Goal: Information Seeking & Learning: Learn about a topic

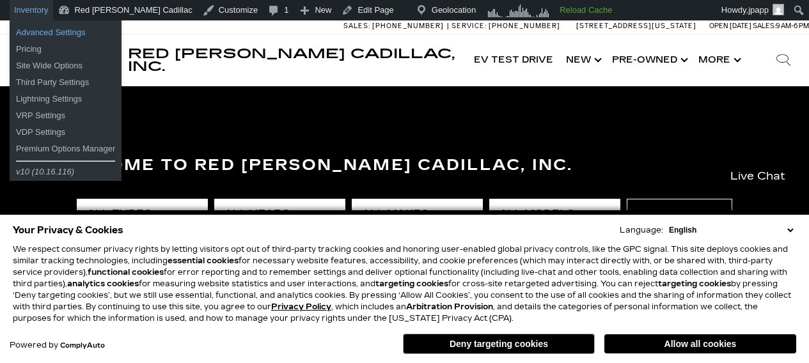
click at [33, 36] on link "Advanced Settings" at bounding box center [66, 32] width 112 height 17
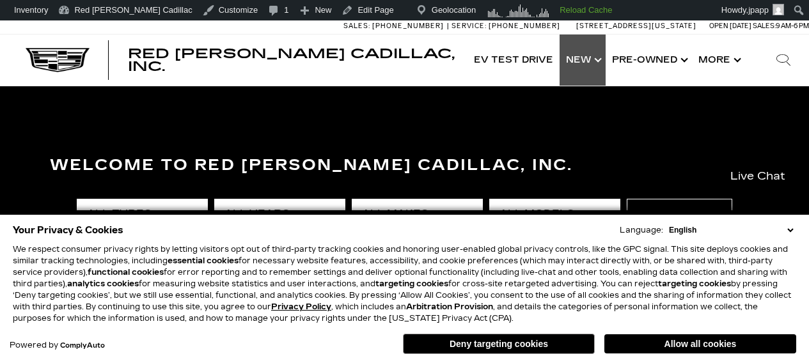
click at [584, 58] on link "Show New" at bounding box center [583, 60] width 46 height 51
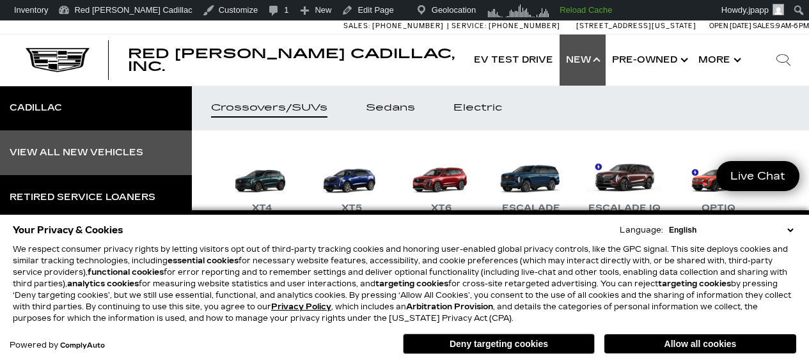
click at [90, 152] on div "View All New Vehicles" at bounding box center [77, 152] width 134 height 9
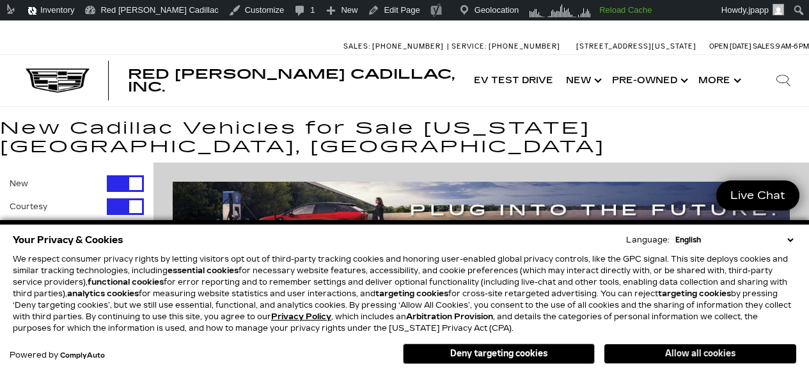
click at [635, 349] on button "Allow all cookies" at bounding box center [701, 353] width 192 height 19
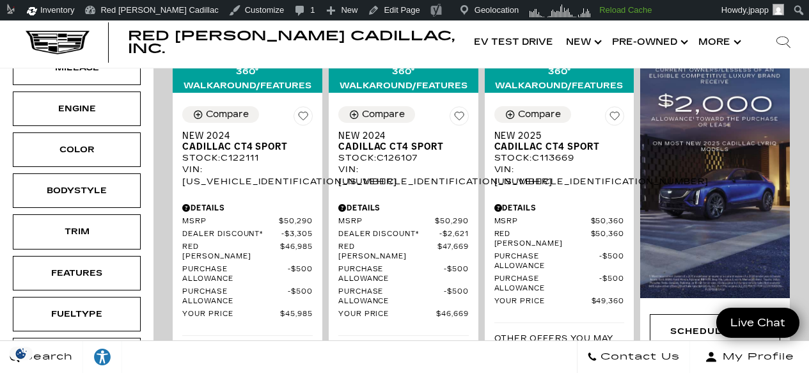
scroll to position [460, 0]
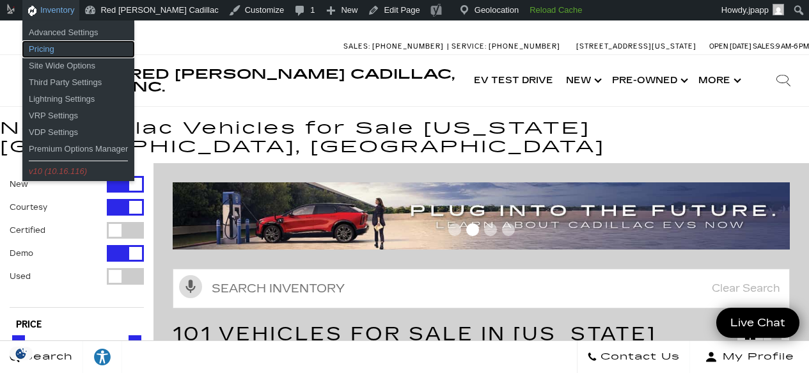
click at [35, 53] on link "Pricing" at bounding box center [78, 49] width 112 height 17
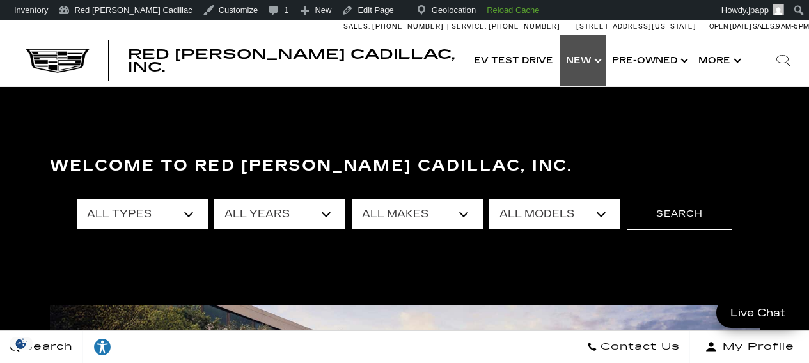
click at [576, 57] on link "Show New" at bounding box center [583, 60] width 46 height 51
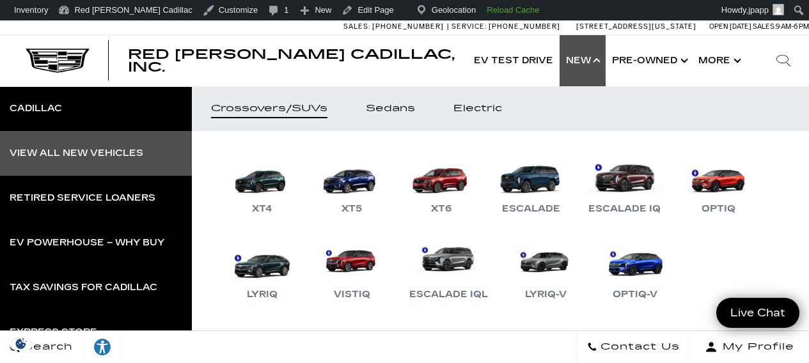
click at [110, 161] on link "View All New Vehicles" at bounding box center [96, 153] width 192 height 45
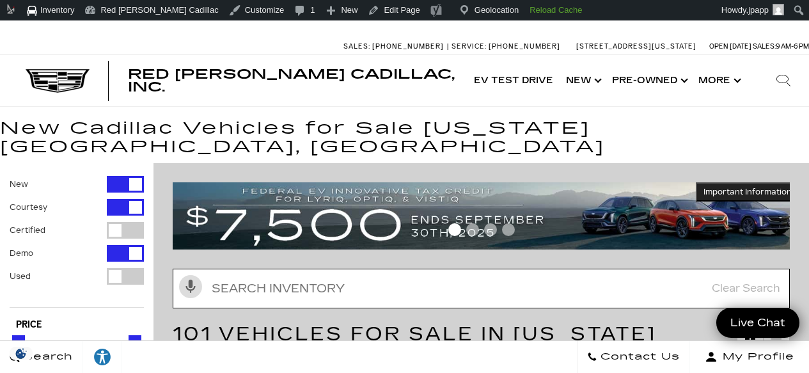
click at [529, 273] on input "text" at bounding box center [481, 289] width 617 height 40
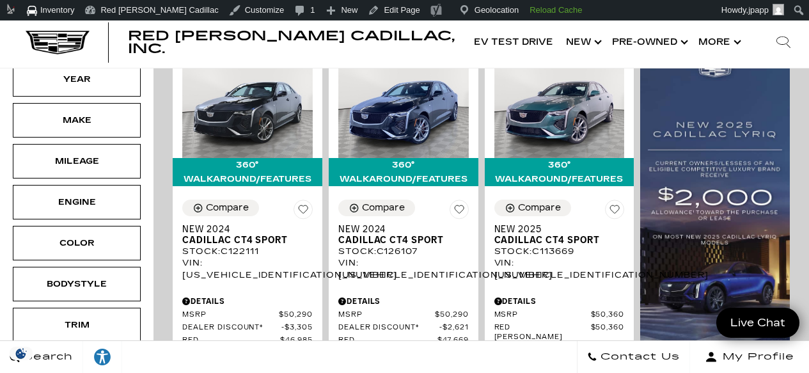
scroll to position [454, 0]
